Goal: Check status: Check status

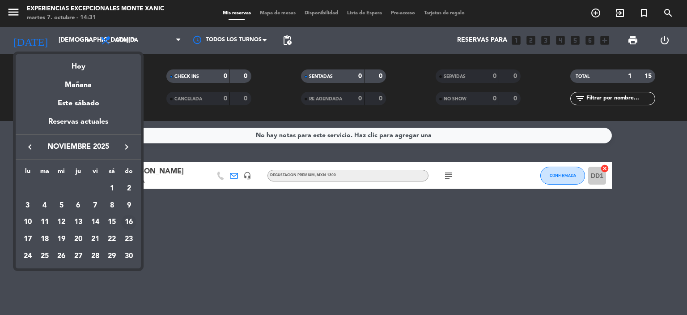
click at [131, 222] on div "16" at bounding box center [128, 221] width 15 height 15
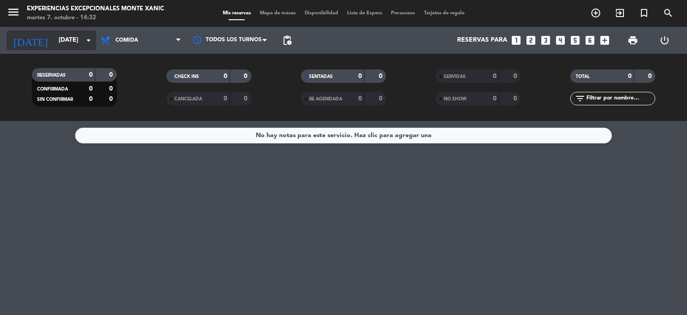
click at [77, 45] on input "[DATE]" at bounding box center [96, 40] width 85 height 16
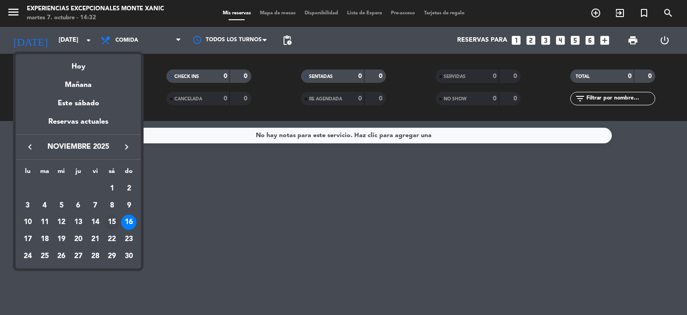
click at [114, 220] on div "15" at bounding box center [111, 221] width 15 height 15
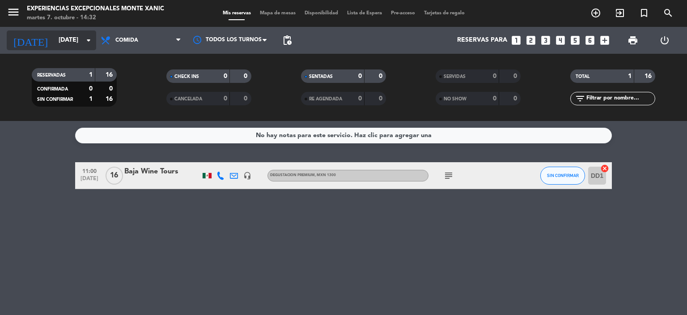
click at [81, 38] on input "[DATE]" at bounding box center [96, 40] width 85 height 16
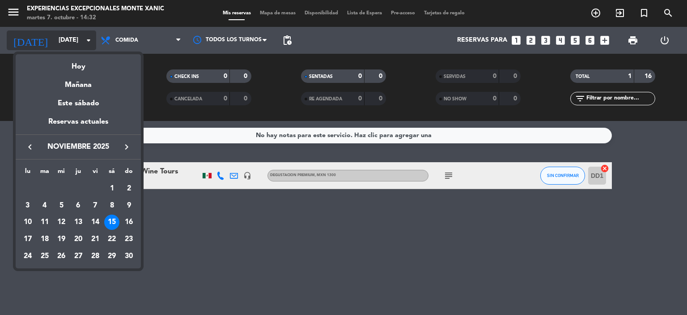
click at [81, 38] on div at bounding box center [343, 157] width 687 height 315
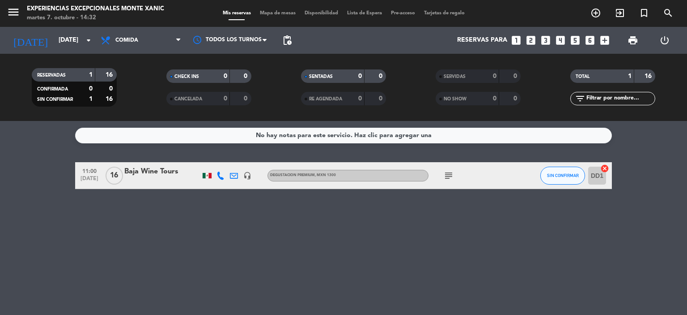
click at [294, 42] on span "pending_actions" at bounding box center [287, 40] width 18 height 18
click at [284, 42] on span "pending_actions" at bounding box center [287, 40] width 11 height 11
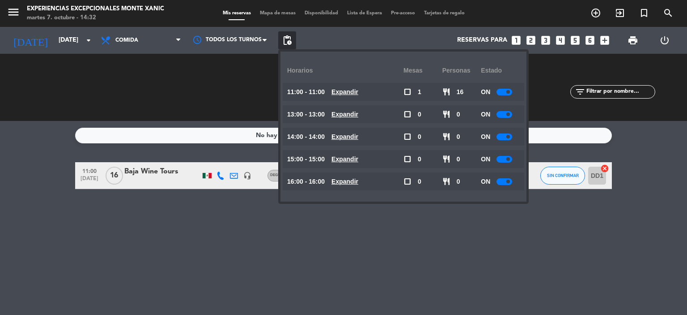
click at [284, 42] on span "pending_actions" at bounding box center [287, 40] width 11 height 11
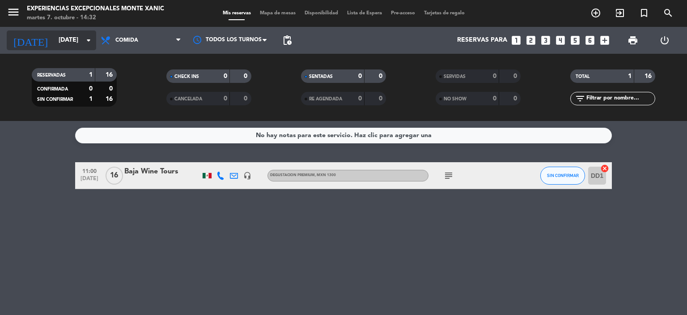
click at [72, 47] on input "[DATE]" at bounding box center [96, 40] width 85 height 16
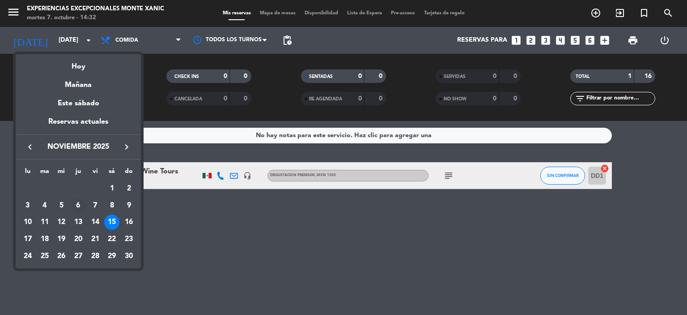
click at [82, 202] on div "6" at bounding box center [78, 205] width 15 height 15
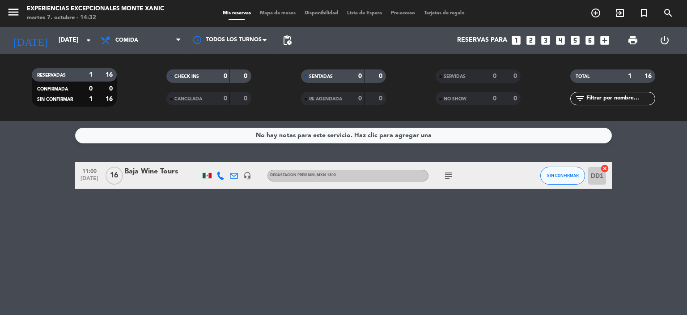
type input "[DEMOGRAPHIC_DATA][DATE]"
